Goal: Task Accomplishment & Management: Manage account settings

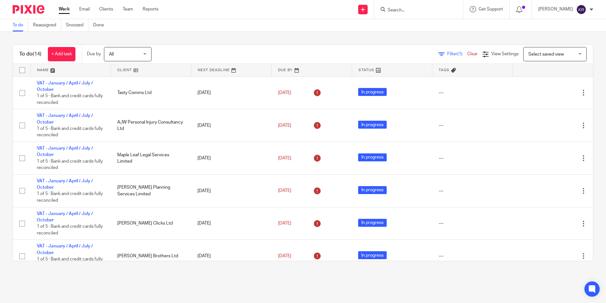
click at [147, 54] on div "All All" at bounding box center [128, 54] width 48 height 14
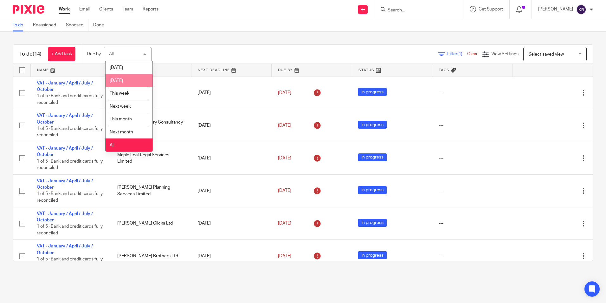
click at [133, 80] on li "[DATE]" at bounding box center [129, 80] width 47 height 13
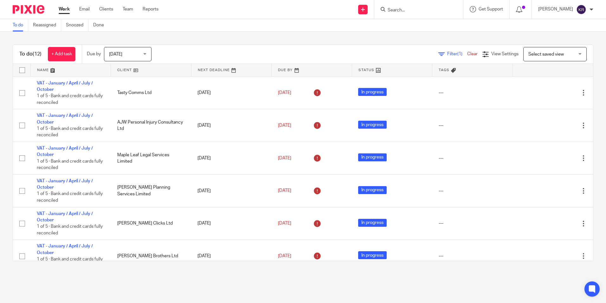
click at [144, 54] on div "Tomorrow Tomorrow" at bounding box center [128, 54] width 48 height 14
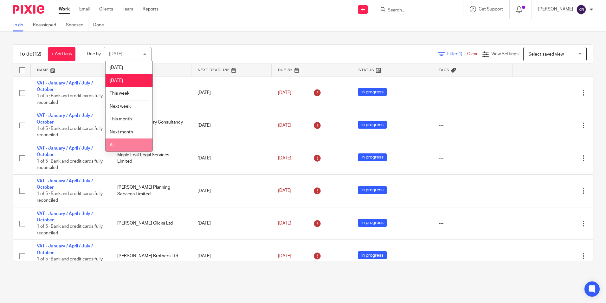
click at [126, 145] on li "All" at bounding box center [129, 144] width 47 height 13
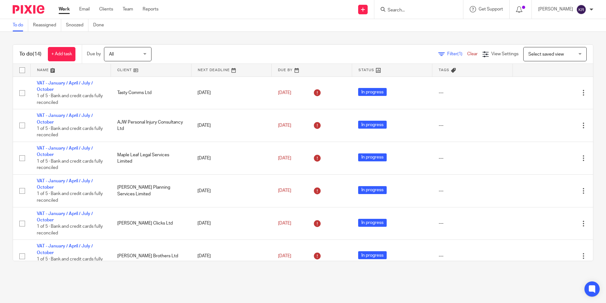
click at [5, 231] on div "To do (14) + Add task Due by All All Today Tomorrow This week Next week This mo…" at bounding box center [303, 153] width 606 height 242
